Goal: Information Seeking & Learning: Learn about a topic

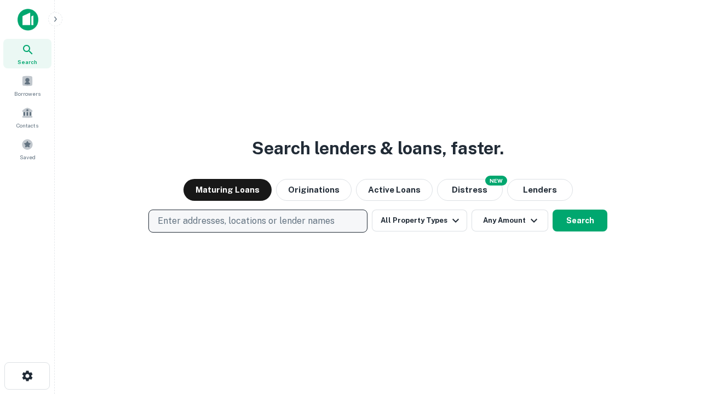
click at [257, 221] on p "Enter addresses, locations or lender names" at bounding box center [246, 221] width 177 height 13
type input "**********"
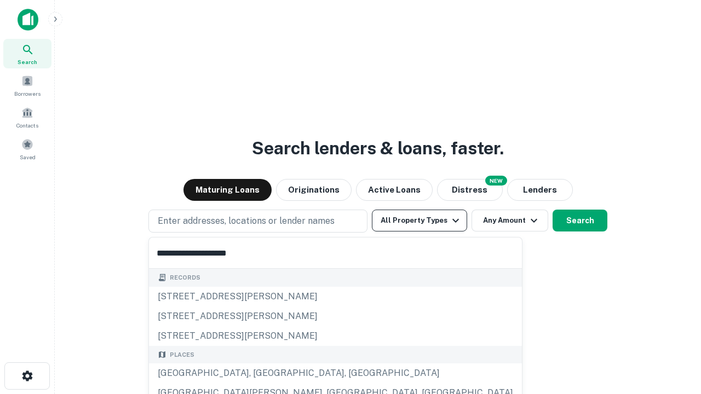
click at [262, 373] on div "[GEOGRAPHIC_DATA], [GEOGRAPHIC_DATA], [GEOGRAPHIC_DATA]" at bounding box center [335, 374] width 373 height 20
click at [419, 221] on button "All Property Types" at bounding box center [419, 221] width 95 height 22
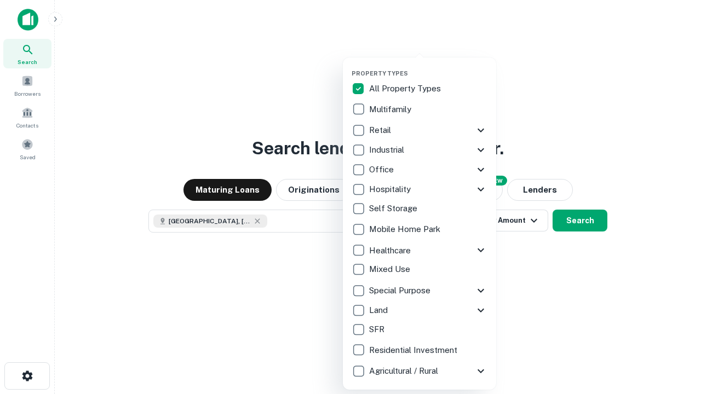
click at [428, 66] on button "button" at bounding box center [428, 66] width 153 height 1
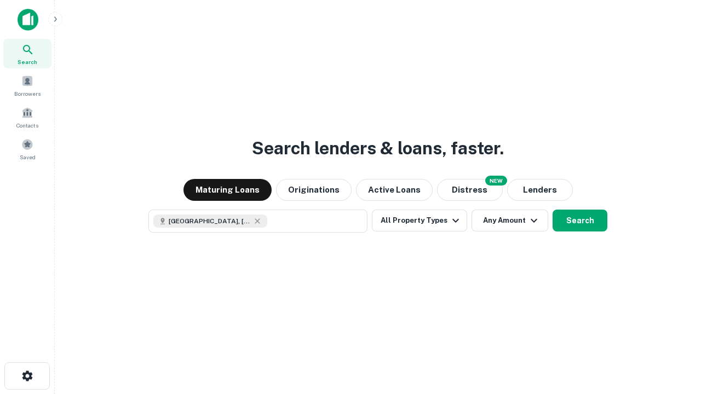
scroll to position [18, 0]
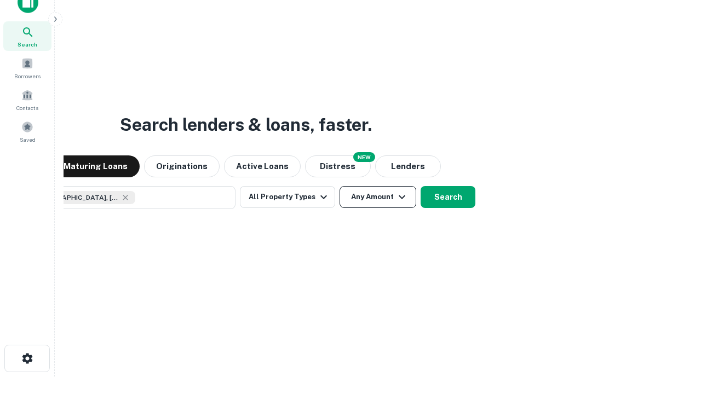
click at [340, 186] on button "Any Amount" at bounding box center [378, 197] width 77 height 22
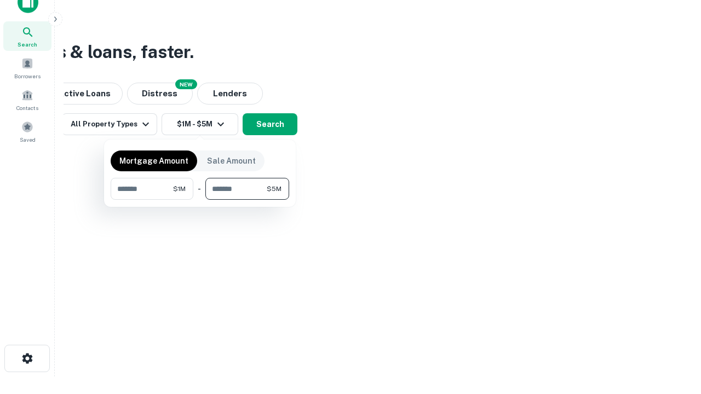
type input "*******"
click at [200, 200] on button "button" at bounding box center [200, 200] width 179 height 1
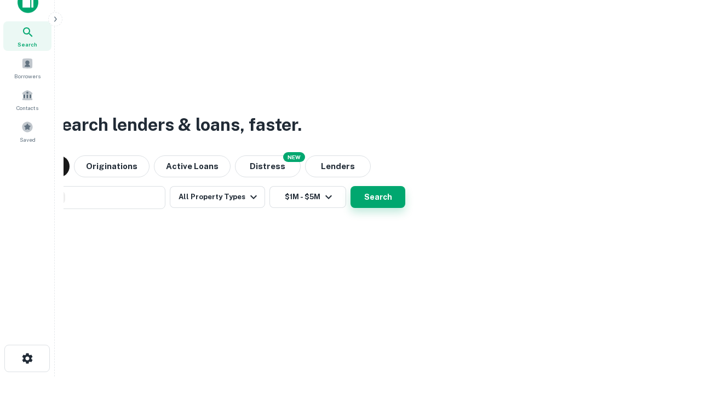
click at [350, 186] on button "Search" at bounding box center [377, 197] width 55 height 22
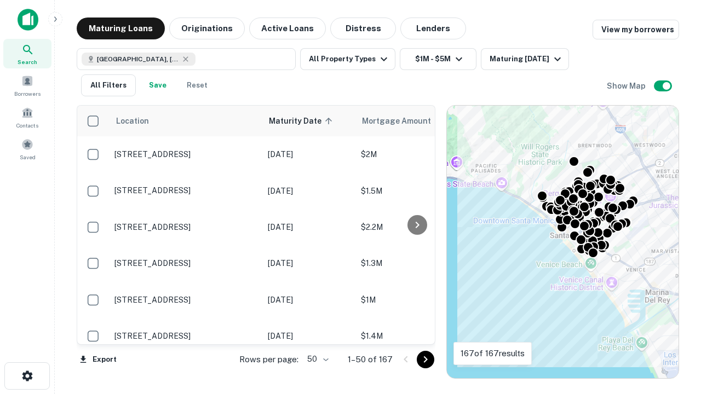
click at [316, 359] on body "Search Borrowers Contacts Saved Maturing Loans Originations Active Loans Distre…" at bounding box center [350, 197] width 701 height 394
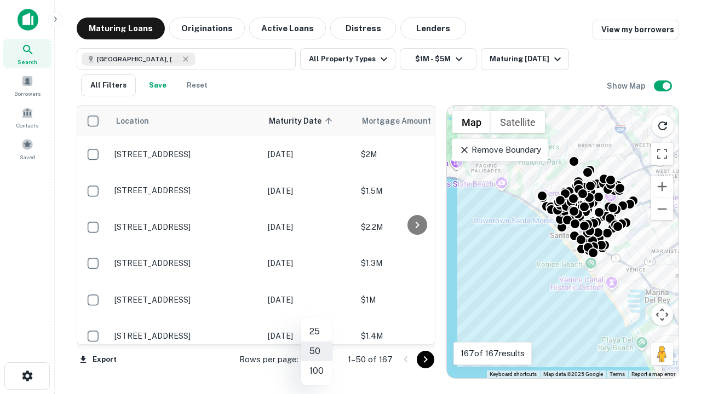
click at [317, 332] on li "25" at bounding box center [317, 332] width 32 height 20
